Goal: Task Accomplishment & Management: Use online tool/utility

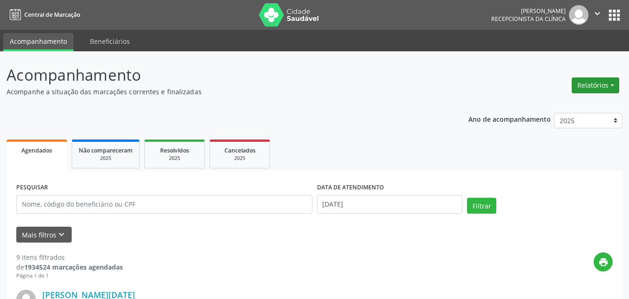
click at [609, 85] on button "Relatórios" at bounding box center [596, 85] width 48 height 16
click at [575, 105] on link "Agendamentos" at bounding box center [570, 105] width 100 height 13
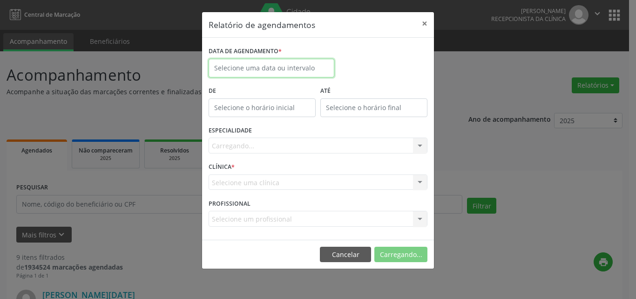
click at [237, 66] on input "text" at bounding box center [272, 68] width 126 height 19
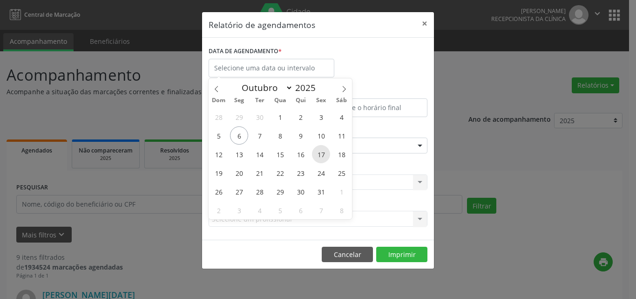
click at [323, 156] on span "17" at bounding box center [321, 154] width 18 height 18
type input "[DATE]"
click at [340, 156] on span "18" at bounding box center [342, 154] width 18 height 18
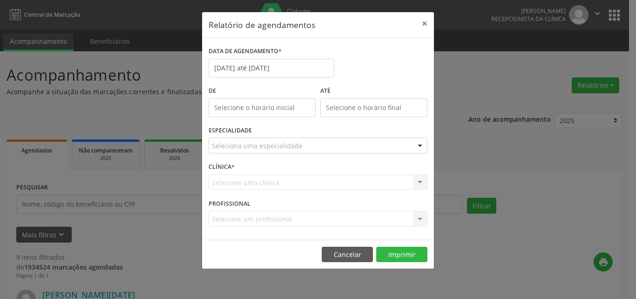
click at [291, 153] on div "Seleciona uma especialidade Todas as especialidades Alergologia Angiologia Arri…" at bounding box center [318, 145] width 219 height 16
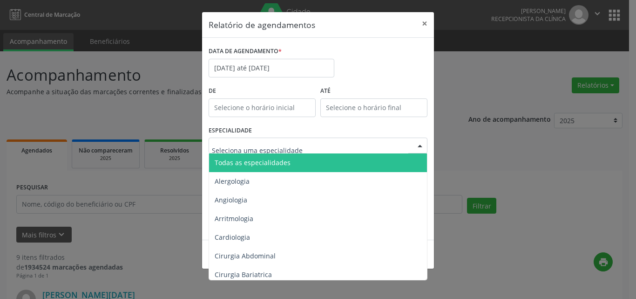
click at [275, 168] on span "Todas as especialidades" at bounding box center [318, 162] width 219 height 19
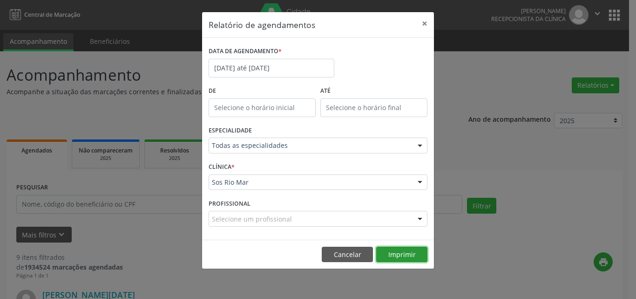
click at [398, 251] on button "Imprimir" at bounding box center [401, 254] width 51 height 16
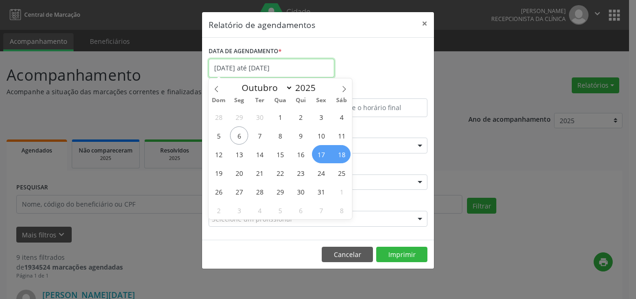
click at [242, 68] on input "[DATE] até [DATE]" at bounding box center [272, 68] width 126 height 19
click at [259, 139] on span "7" at bounding box center [260, 135] width 18 height 18
type input "[DATE]"
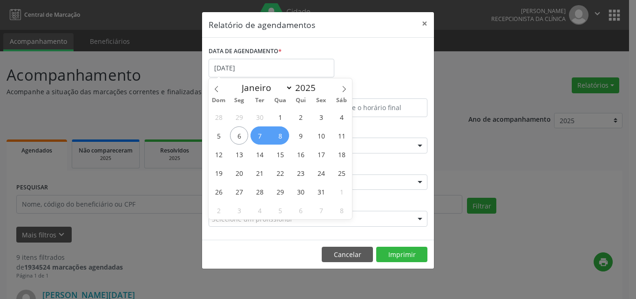
click at [282, 138] on span "8" at bounding box center [280, 135] width 18 height 18
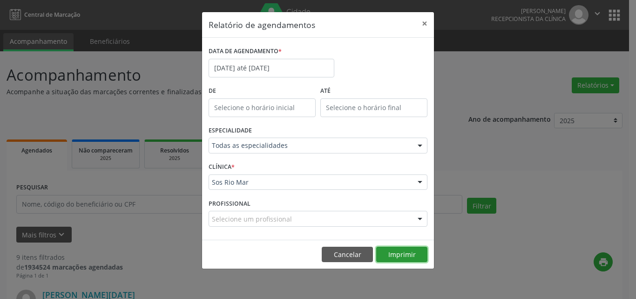
click at [400, 252] on button "Imprimir" at bounding box center [401, 254] width 51 height 16
